Goal: Information Seeking & Learning: Learn about a topic

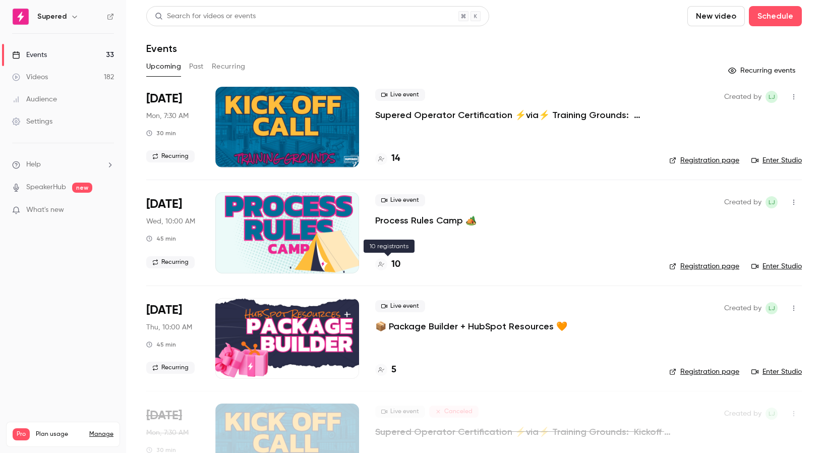
click at [396, 265] on h4 "10" at bounding box center [396, 265] width 9 height 14
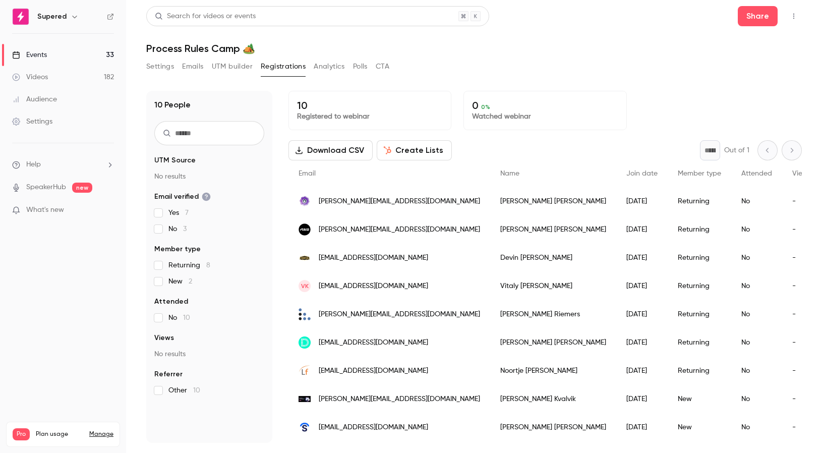
scroll to position [27, 0]
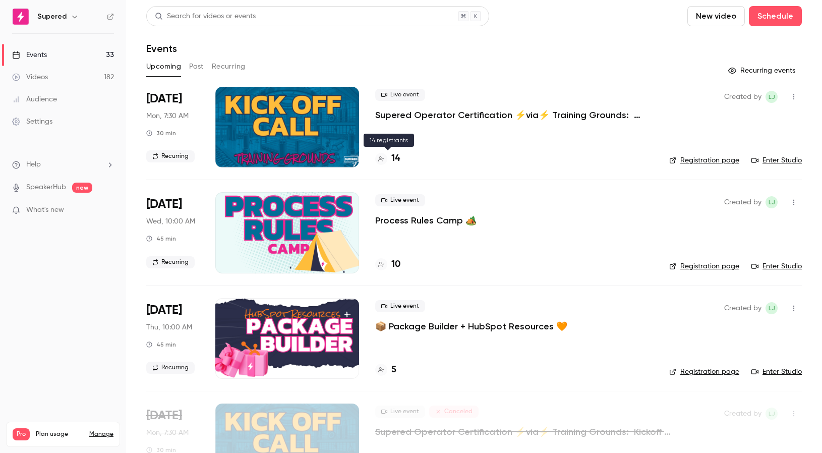
click at [397, 156] on h4 "14" at bounding box center [396, 159] width 9 height 14
